Goal: Contribute content

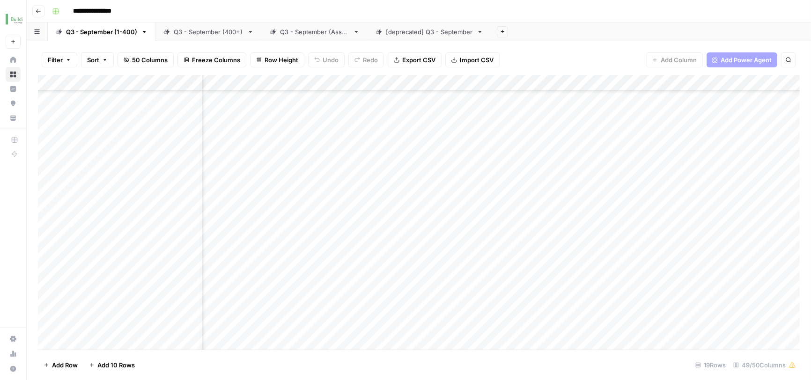
scroll to position [216, 0]
click at [88, 344] on div "Add Column" at bounding box center [419, 214] width 762 height 278
click at [103, 320] on div "Add Column" at bounding box center [419, 214] width 762 height 278
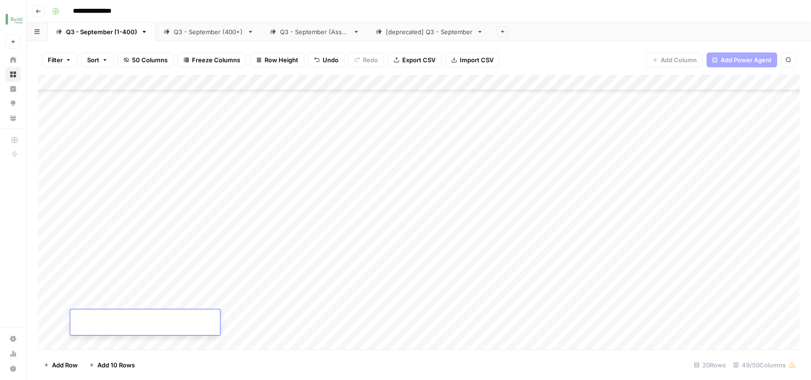
click at [104, 320] on textarea at bounding box center [145, 319] width 150 height 13
type textarea "**********"
click at [265, 324] on div "Add Column" at bounding box center [419, 214] width 762 height 278
click at [243, 323] on div "Add Column" at bounding box center [419, 214] width 762 height 278
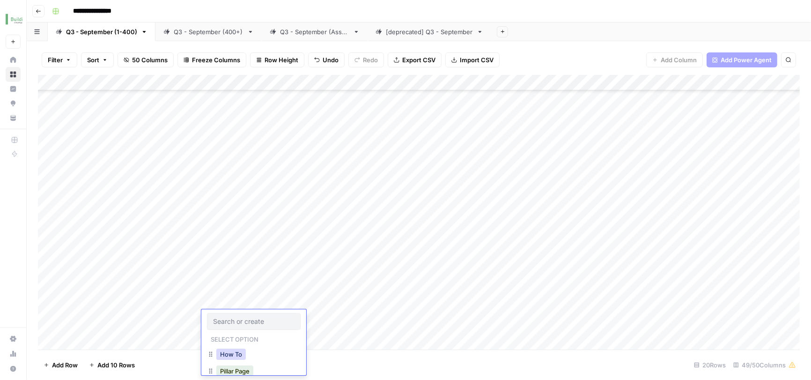
click at [234, 350] on button "How To" at bounding box center [231, 354] width 30 height 11
click at [295, 318] on div "Add Column" at bounding box center [419, 214] width 762 height 278
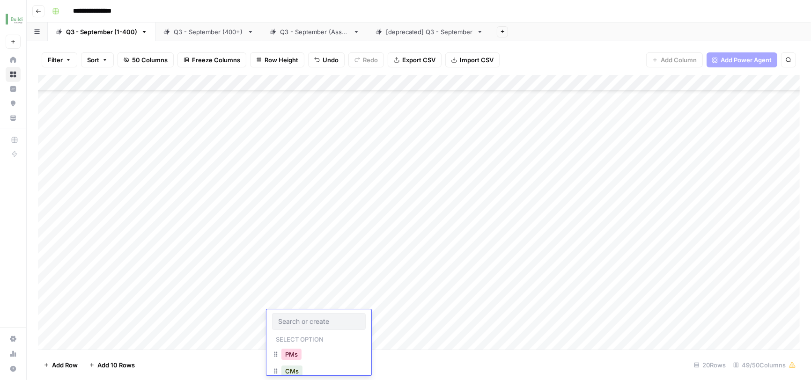
click at [290, 354] on button "PMs" at bounding box center [292, 354] width 20 height 11
click at [403, 318] on div "Add Column" at bounding box center [419, 214] width 762 height 278
